Goal: Task Accomplishment & Management: Complete application form

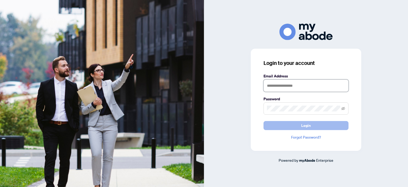
type input "**********"
click at [290, 123] on button "Login" at bounding box center [306, 125] width 85 height 9
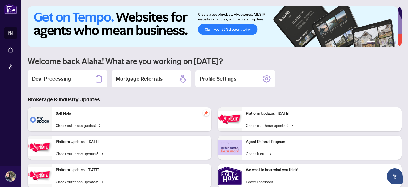
click at [273, 95] on div "1 2 3 4 5 6 Welcome back Alaha! What are you working on today? Deal Processing …" at bounding box center [215, 114] width 374 height 217
click at [79, 83] on div "Deal Processing" at bounding box center [68, 78] width 80 height 17
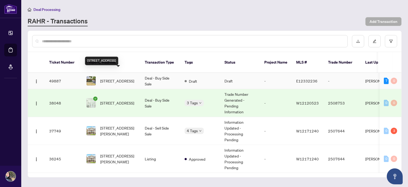
click at [131, 78] on span "34 Kenmanor Blvd, Toronto, Ontario M1W 1R7, Canada" at bounding box center [117, 81] width 34 height 6
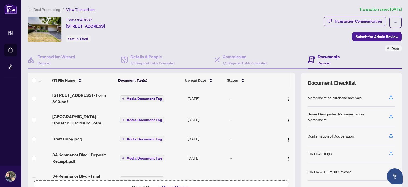
scroll to position [56, 0]
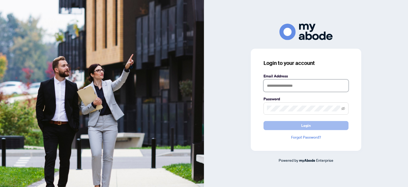
type input "**********"
click at [297, 122] on button "Login" at bounding box center [306, 125] width 85 height 9
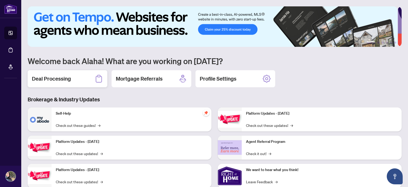
click at [73, 78] on div "Deal Processing" at bounding box center [68, 78] width 80 height 17
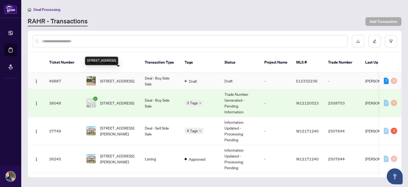
click at [124, 79] on span "34 Kenmanor Blvd, Toronto, Ontario M1W 1R7, Canada" at bounding box center [117, 81] width 34 height 6
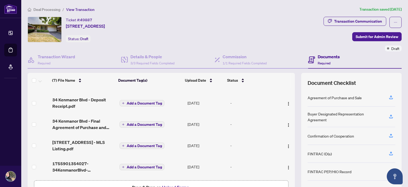
scroll to position [35, 0]
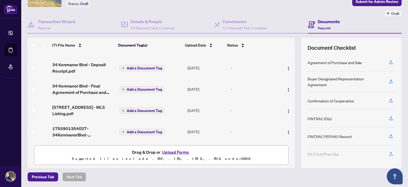
click at [170, 153] on button "Upload Forms" at bounding box center [176, 152] width 30 height 7
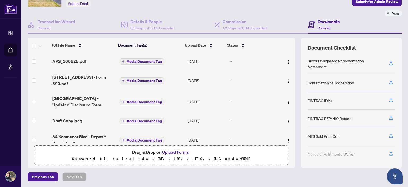
scroll to position [55, 0]
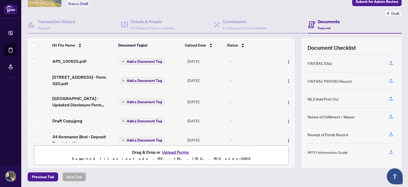
click at [170, 149] on button "Upload Forms" at bounding box center [176, 152] width 30 height 7
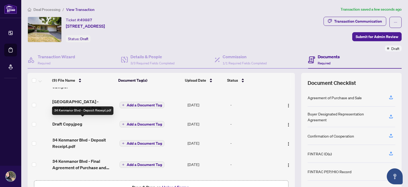
scroll to position [75, 0]
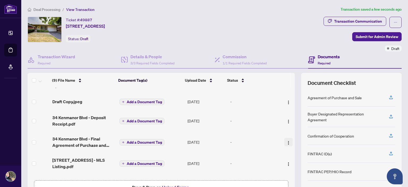
click at [286, 141] on img "button" at bounding box center [288, 143] width 4 height 4
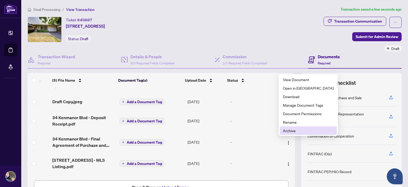
click at [290, 129] on span "Archive" at bounding box center [308, 131] width 51 height 6
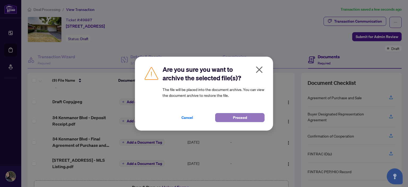
click at [242, 116] on span "Proceed" at bounding box center [240, 117] width 14 height 9
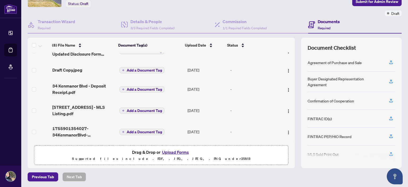
scroll to position [0, 0]
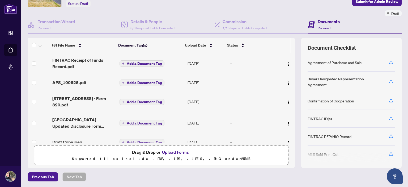
click at [172, 150] on button "Upload Forms" at bounding box center [176, 152] width 30 height 7
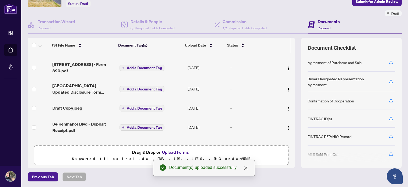
scroll to position [95, 0]
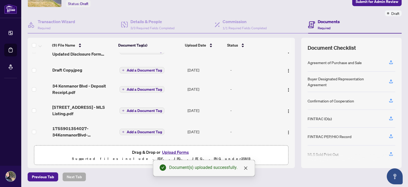
click at [177, 149] on button "Upload Forms" at bounding box center [176, 152] width 30 height 7
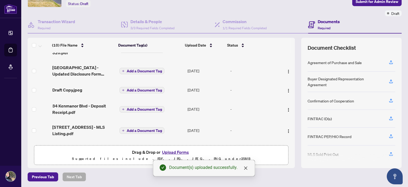
scroll to position [0, 0]
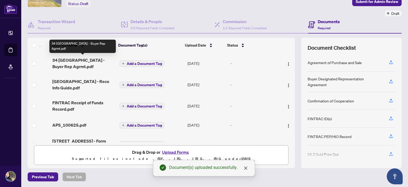
click at [91, 60] on span "34 Kenmanor Boulevard - Buyer Rep Agrmt.pdf" at bounding box center [83, 63] width 63 height 13
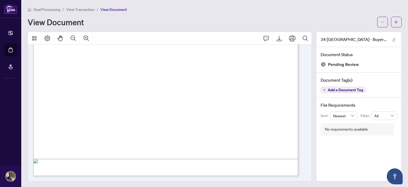
scroll to position [1, 0]
click at [391, 23] on button "button" at bounding box center [396, 21] width 11 height 11
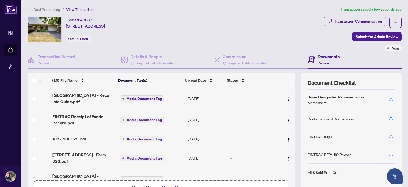
scroll to position [24, 0]
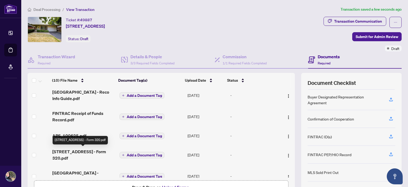
click at [79, 151] on span "34 Kenmanor Boulevard - Form 320.pdf" at bounding box center [83, 154] width 63 height 13
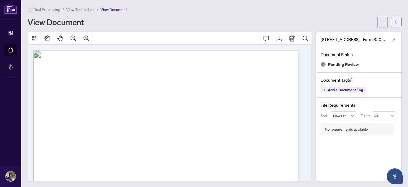
click at [395, 21] on icon "arrow-left" at bounding box center [397, 22] width 4 height 4
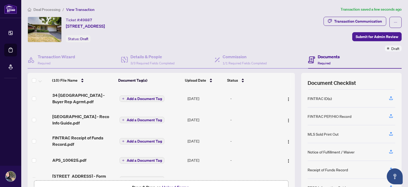
click at [135, 99] on span "Add a Document Tag" at bounding box center [144, 99] width 35 height 4
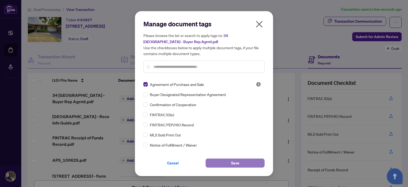
click at [238, 163] on span "Save" at bounding box center [235, 163] width 8 height 9
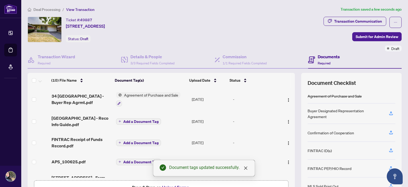
click at [138, 120] on span "Add a Document Tag" at bounding box center [140, 122] width 35 height 4
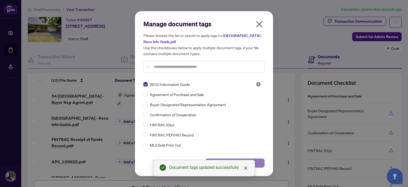
click at [256, 160] on button "Save" at bounding box center [235, 162] width 59 height 9
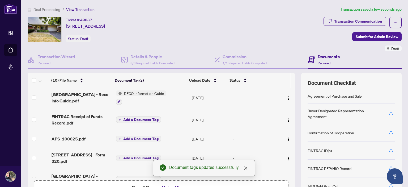
scroll to position [24, 0]
click at [127, 118] on span "Add a Document Tag" at bounding box center [140, 120] width 35 height 4
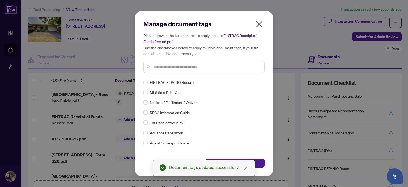
scroll to position [0, 0]
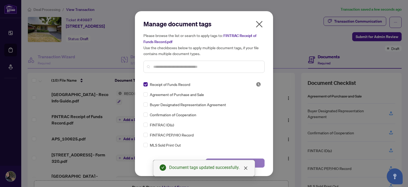
click at [257, 163] on button "Save" at bounding box center [235, 162] width 59 height 9
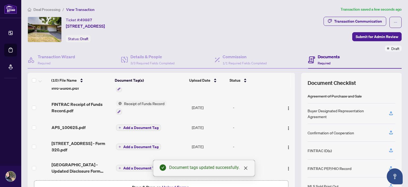
scroll to position [39, 0]
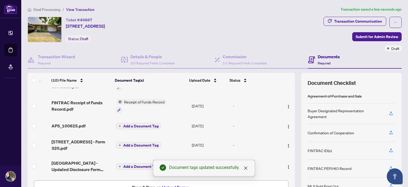
click at [142, 124] on span "Add a Document Tag" at bounding box center [140, 126] width 35 height 4
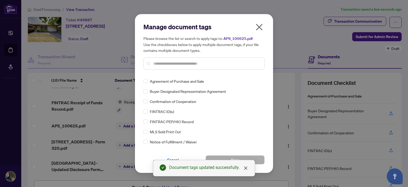
click at [148, 81] on div "Agreement of Purchase and Sale" at bounding box center [203, 81] width 118 height 6
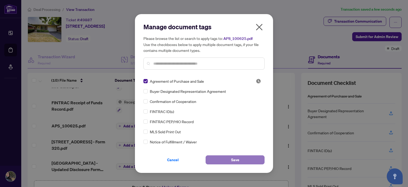
click at [248, 161] on button "Save" at bounding box center [235, 159] width 59 height 9
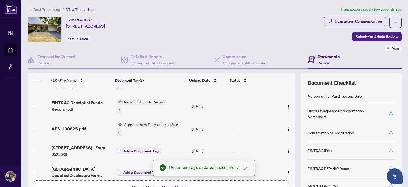
click at [124, 149] on span "Add a Document Tag" at bounding box center [140, 151] width 35 height 4
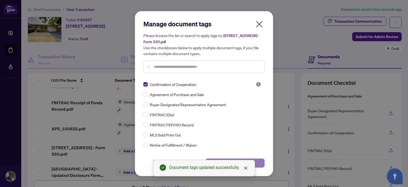
click at [259, 159] on button "Save" at bounding box center [235, 162] width 59 height 9
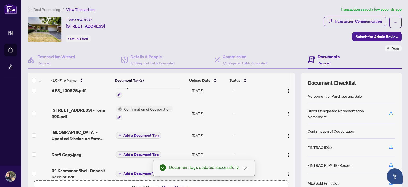
scroll to position [78, 0]
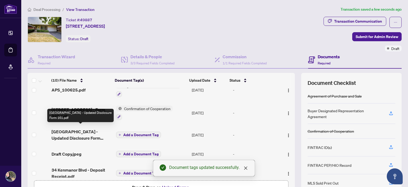
click at [83, 130] on span "34 Kenmanor Boulevard - Updated Disclosure Form 161.pdf" at bounding box center [82, 134] width 60 height 13
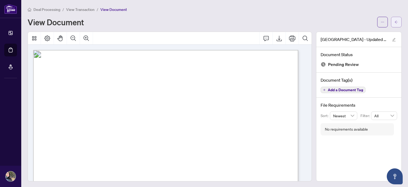
click at [395, 25] on span "button" at bounding box center [397, 22] width 4 height 9
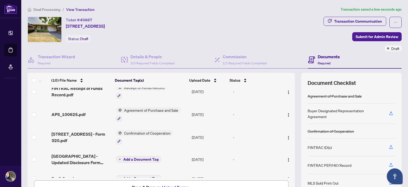
scroll to position [55, 0]
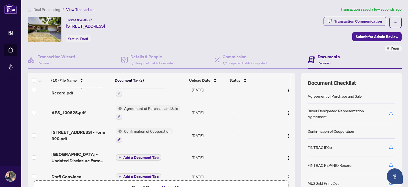
click at [134, 154] on button "Add a Document Tag" at bounding box center [138, 157] width 45 height 6
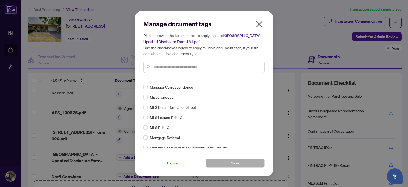
scroll to position [725, 0]
click at [260, 22] on icon "close" at bounding box center [259, 24] width 9 height 9
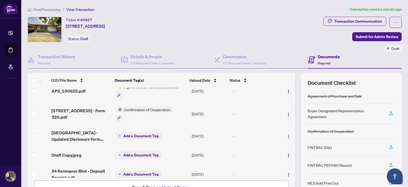
scroll to position [78, 0]
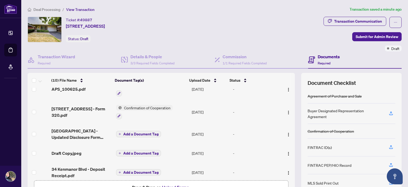
click at [135, 151] on span "Add a Document Tag" at bounding box center [140, 153] width 35 height 4
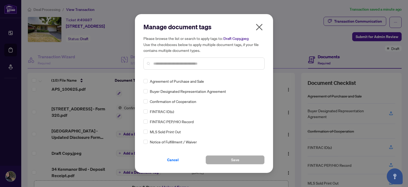
click at [176, 62] on input "text" at bounding box center [206, 64] width 107 height 6
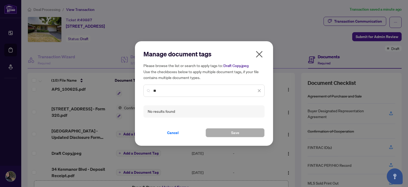
type input "*"
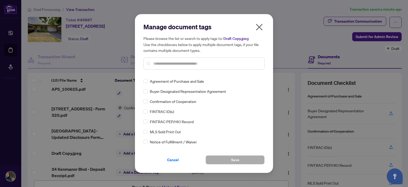
click at [258, 37] on h5 "Please browse the list or search to apply tags to: Draft Copy.jpeg Use the chec…" at bounding box center [204, 44] width 121 height 18
click at [258, 26] on icon "close" at bounding box center [259, 27] width 7 height 7
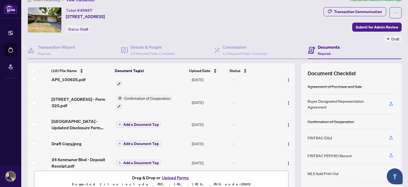
scroll to position [0, 0]
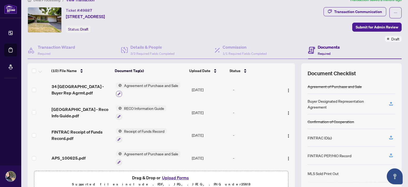
click at [117, 92] on icon "button" at bounding box center [118, 93] width 3 height 3
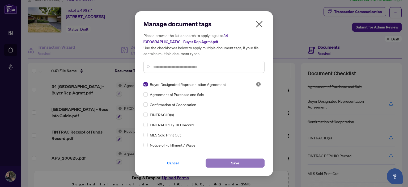
click at [248, 166] on button "Save" at bounding box center [235, 162] width 59 height 9
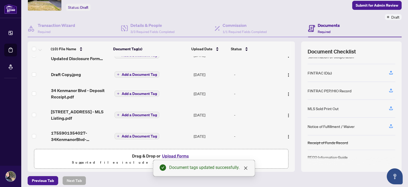
scroll to position [32, 0]
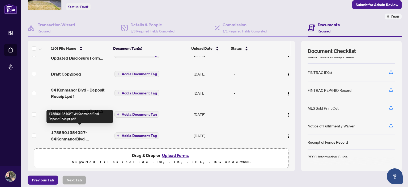
click at [74, 132] on span "1755901354027-34KenmanorBlvd-DepositReceipt.pdf" at bounding box center [80, 135] width 59 height 13
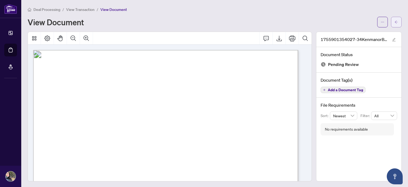
click at [395, 20] on button "button" at bounding box center [396, 22] width 11 height 11
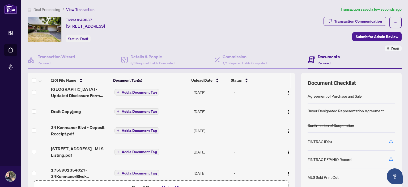
scroll to position [126, 0]
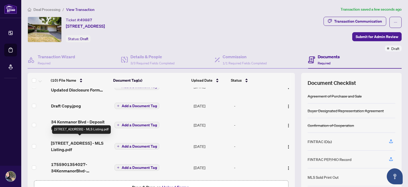
click at [71, 141] on span "34 Kenmanor Blvd - MLS Listing.pdf" at bounding box center [80, 146] width 59 height 13
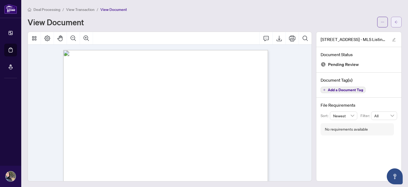
click at [395, 22] on icon "arrow-left" at bounding box center [397, 22] width 4 height 4
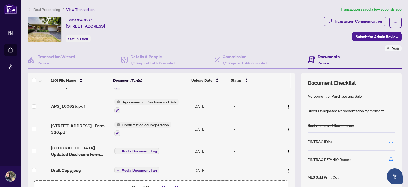
scroll to position [126, 0]
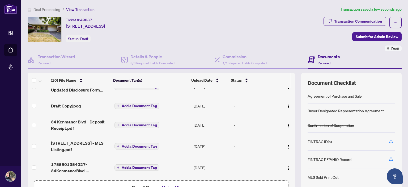
click at [144, 144] on span "Add a Document Tag" at bounding box center [139, 146] width 35 height 4
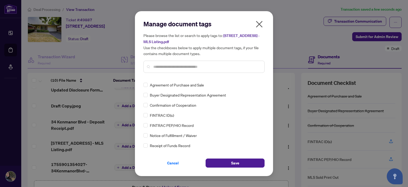
scroll to position [0, 0]
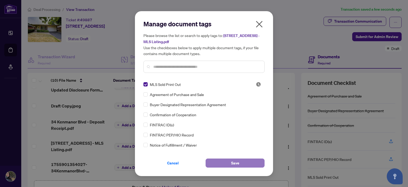
click at [244, 161] on button "Save" at bounding box center [235, 162] width 59 height 9
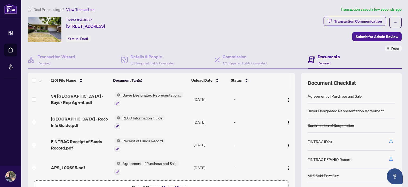
scroll to position [34, 0]
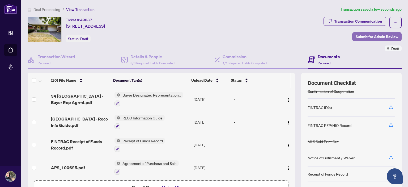
click at [362, 37] on span "Submit for Admin Review" at bounding box center [377, 36] width 43 height 9
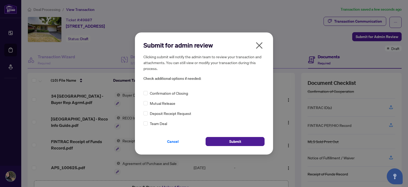
click at [171, 94] on span "Confirmation of Closing" at bounding box center [169, 93] width 38 height 6
click at [239, 141] on span "Submit" at bounding box center [235, 141] width 12 height 9
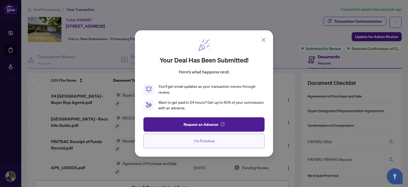
click at [218, 139] on button "I'm Finished" at bounding box center [204, 141] width 121 height 14
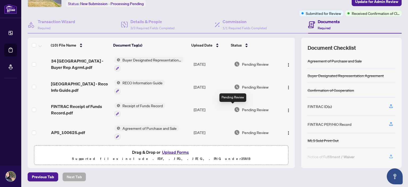
scroll to position [0, 0]
